Goal: Entertainment & Leisure: Consume media (video, audio)

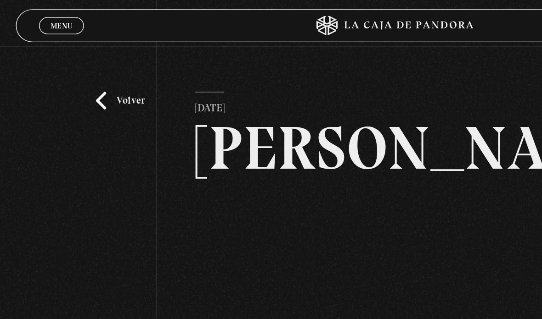
click at [73, 71] on link "Volver" at bounding box center [84, 70] width 34 height 12
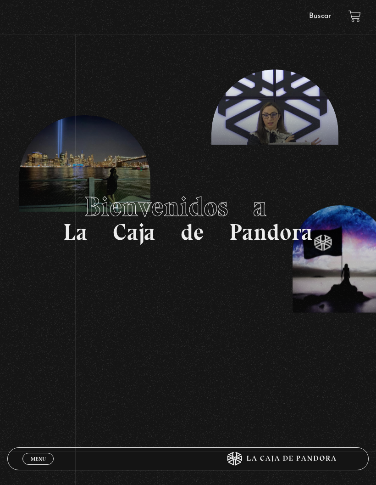
click at [44, 461] on span "Menu" at bounding box center [38, 459] width 15 height 6
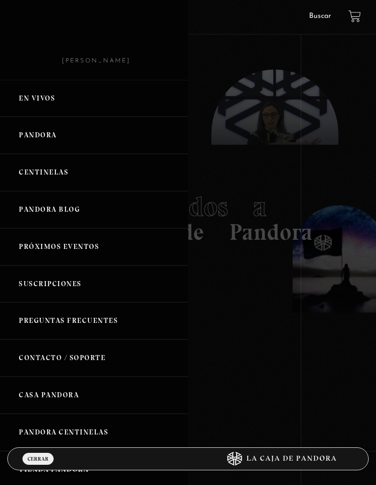
click at [50, 177] on link "Centinelas" at bounding box center [94, 172] width 188 height 37
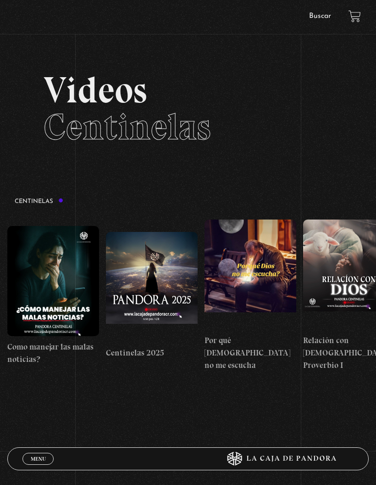
click at [49, 456] on link "Menu Cerrar" at bounding box center [37, 458] width 31 height 12
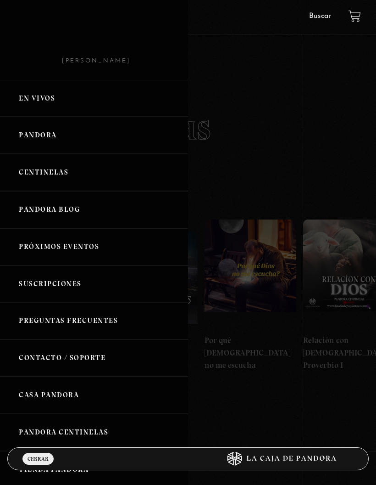
click at [82, 144] on link "Pandora" at bounding box center [94, 135] width 188 height 37
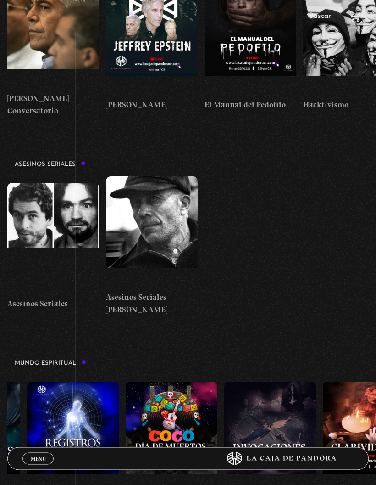
scroll to position [0, 963]
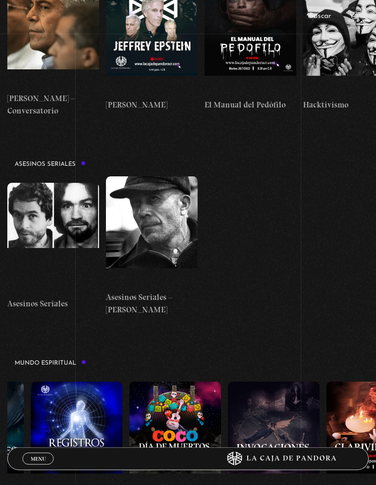
click at [196, 382] on figure at bounding box center [175, 437] width 92 height 110
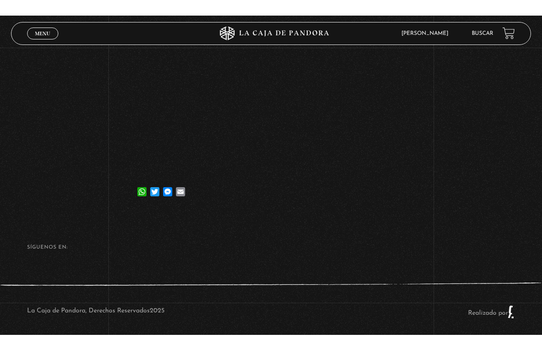
scroll to position [11, 0]
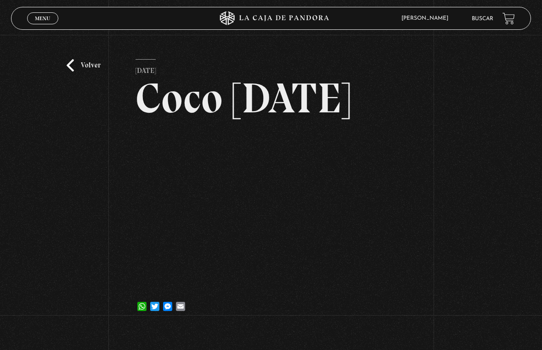
click at [376, 355] on html "ingresar al sitio Ver Video Más Información Solicitar Por favor coloque su disp…" at bounding box center [271, 223] width 542 height 468
